Goal: Task Accomplishment & Management: Use online tool/utility

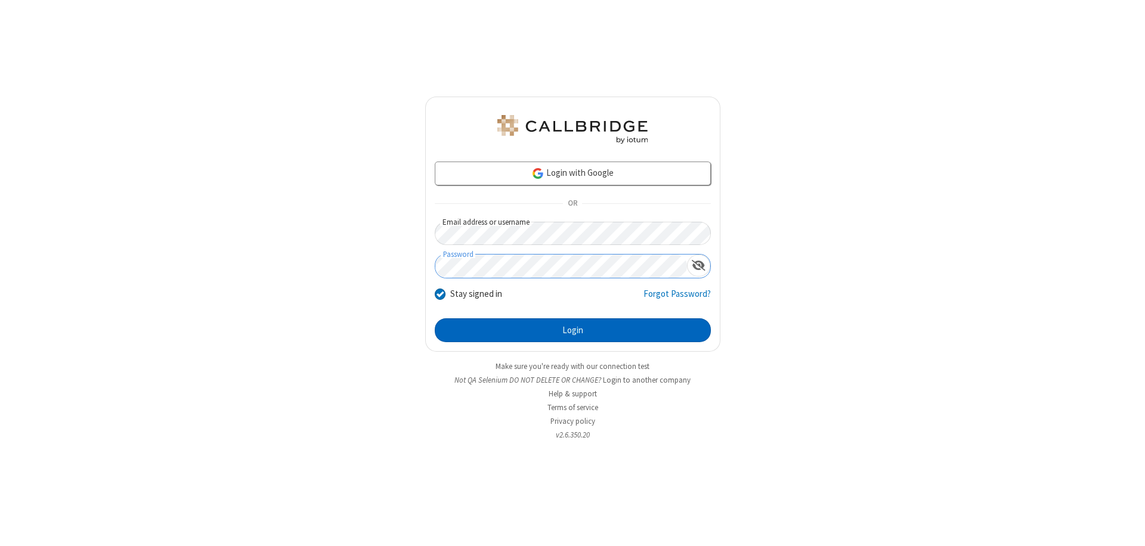
click at [572, 330] on button "Login" at bounding box center [573, 330] width 276 height 24
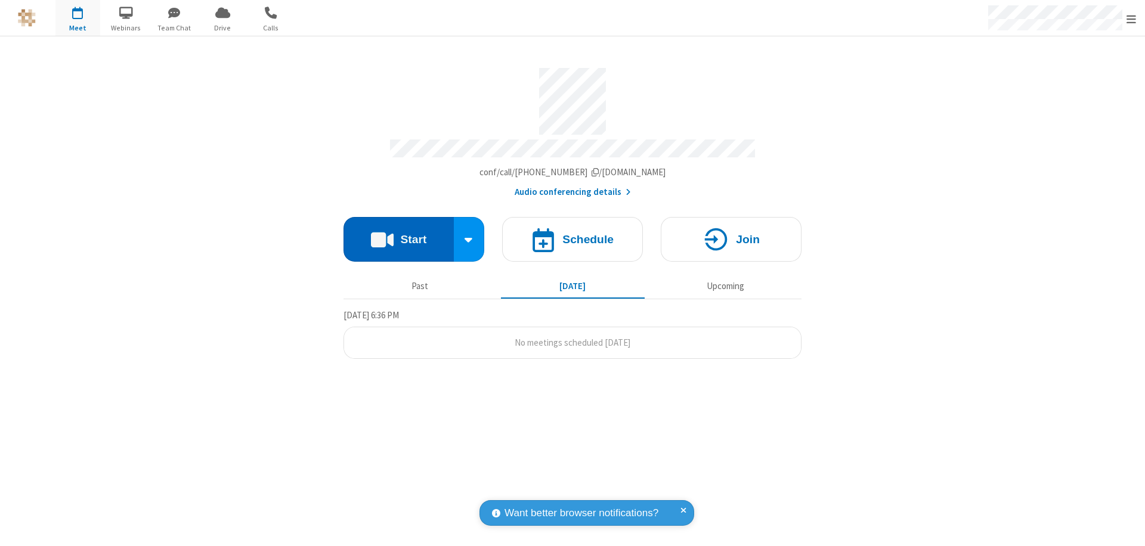
click at [398, 234] on button "Start" at bounding box center [398, 239] width 110 height 45
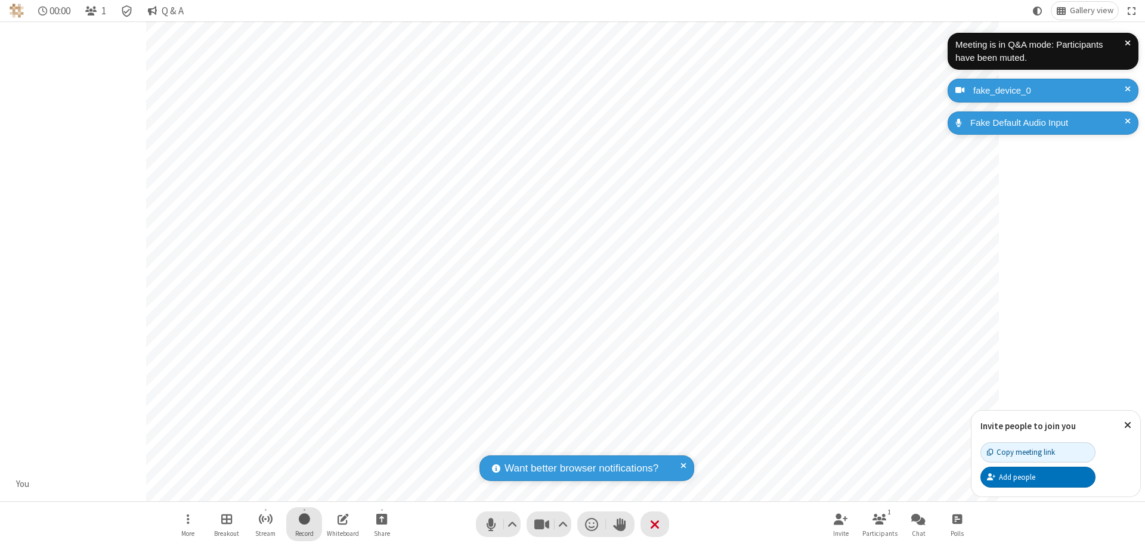
click at [304, 524] on span "Start recording" at bounding box center [304, 519] width 11 height 15
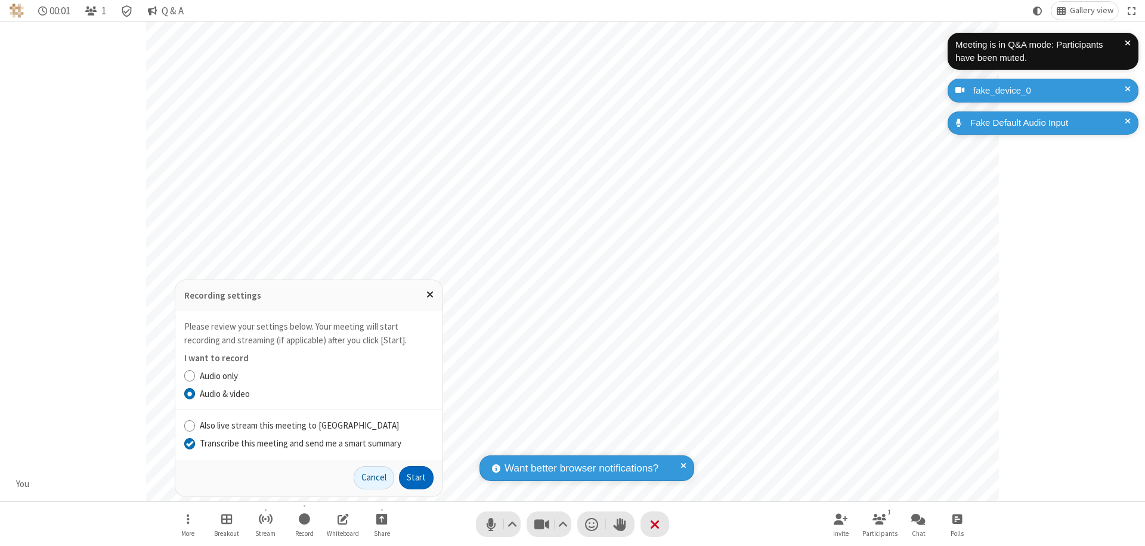
click at [189, 443] on input "Transcribe this meeting and send me a smart summary" at bounding box center [189, 443] width 11 height 13
click at [416, 478] on button "Start" at bounding box center [416, 478] width 35 height 24
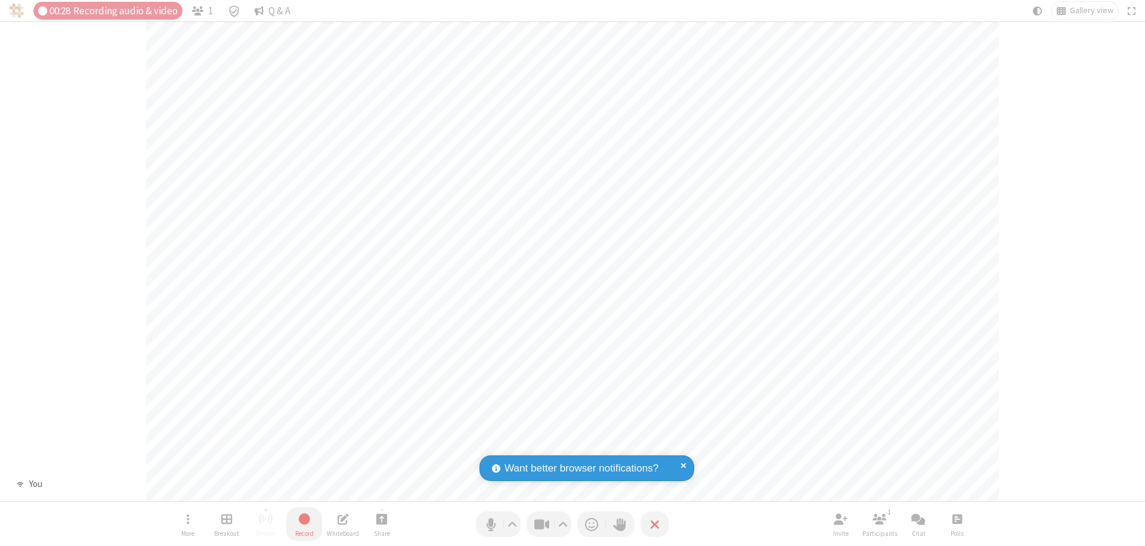
click at [304, 524] on span "Stop recording" at bounding box center [304, 520] width 14 height 16
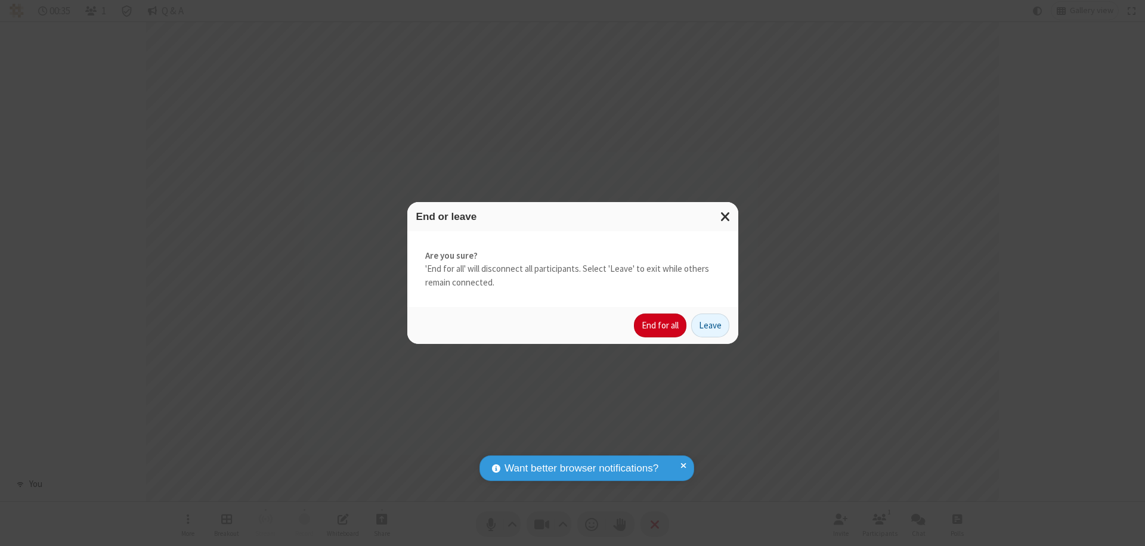
click at [661, 326] on button "End for all" at bounding box center [660, 326] width 52 height 24
